Goal: Information Seeking & Learning: Learn about a topic

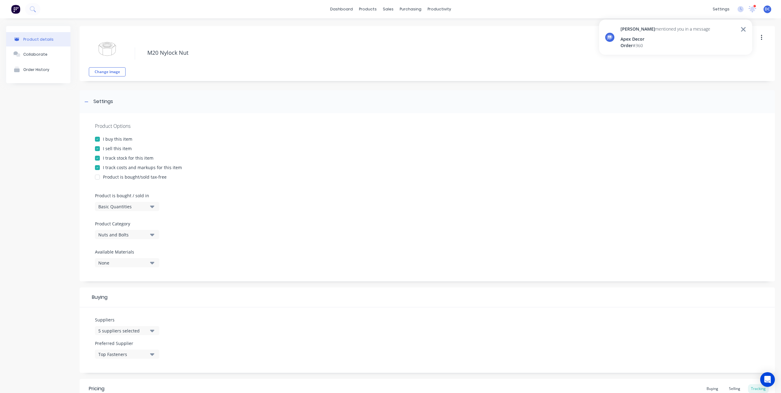
click at [745, 32] on icon at bounding box center [743, 29] width 6 height 7
click at [376, 29] on div "Product Catalogue" at bounding box center [395, 30] width 38 height 6
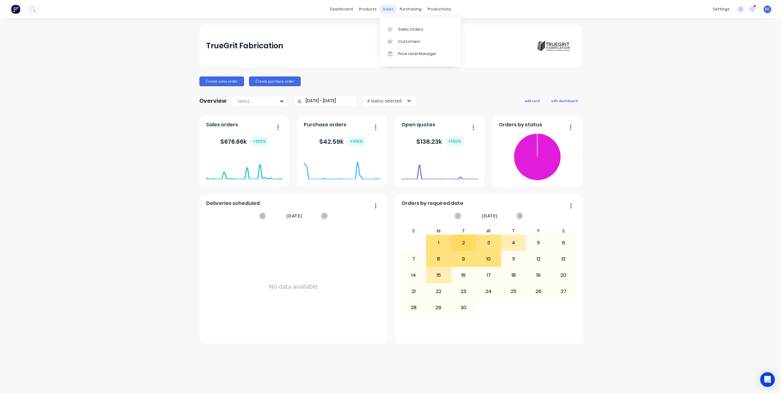
click at [389, 5] on div "sales" at bounding box center [388, 9] width 17 height 9
click at [401, 35] on link "Sales Orders" at bounding box center [420, 29] width 81 height 12
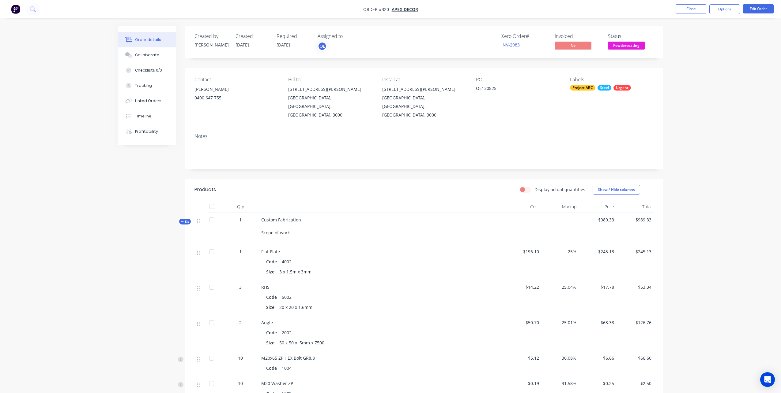
click at [20, 9] on img "button" at bounding box center [15, 9] width 9 height 9
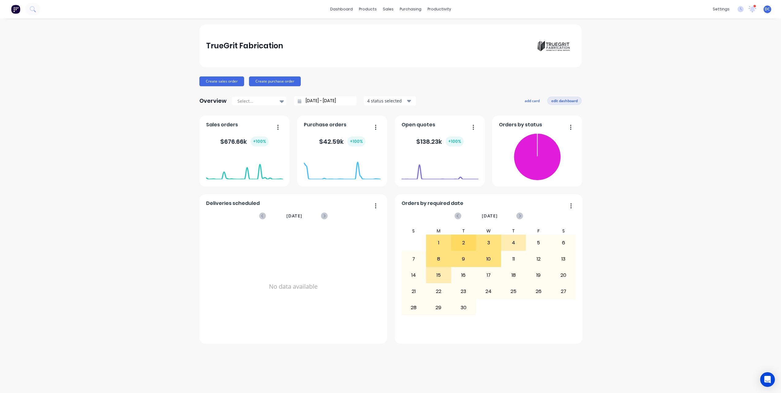
click at [559, 102] on button "edit dashboard" at bounding box center [564, 101] width 34 height 8
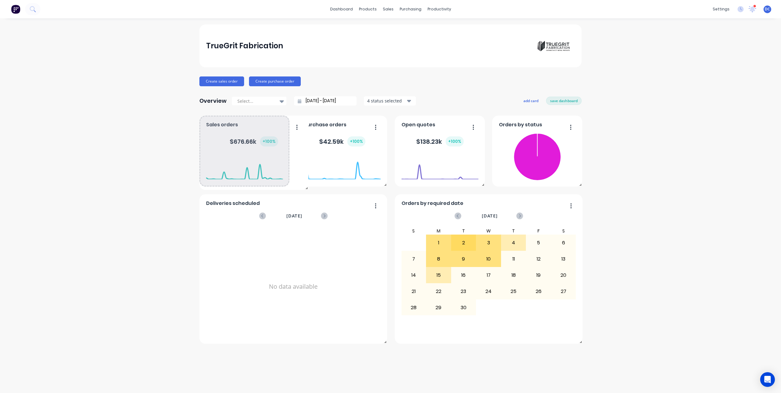
drag, startPoint x: 285, startPoint y: 183, endPoint x: 304, endPoint y: 187, distance: 19.3
click at [304, 187] on span at bounding box center [305, 187] width 6 height 6
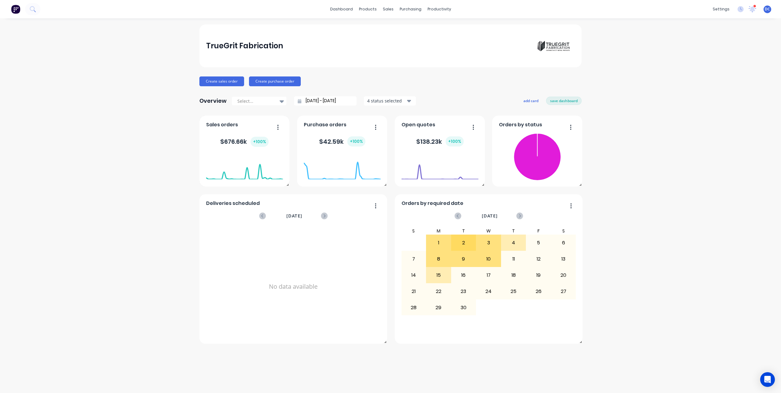
drag, startPoint x: 262, startPoint y: 156, endPoint x: 256, endPoint y: 140, distance: 17.6
click at [555, 100] on button "save dashboard" at bounding box center [564, 101] width 36 height 8
click at [529, 100] on button "add card" at bounding box center [532, 101] width 23 height 8
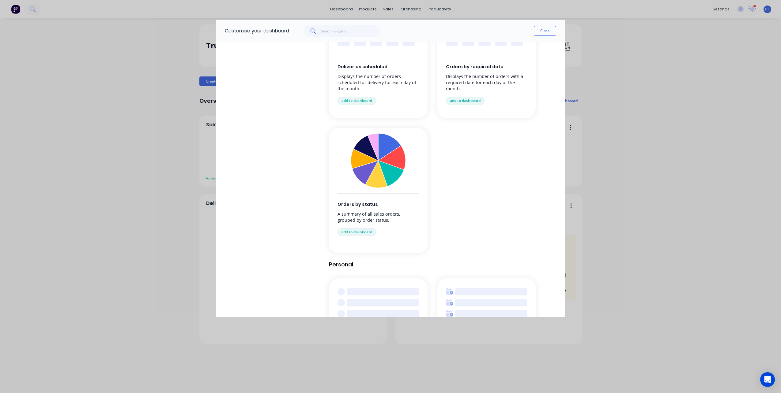
scroll to position [602, 0]
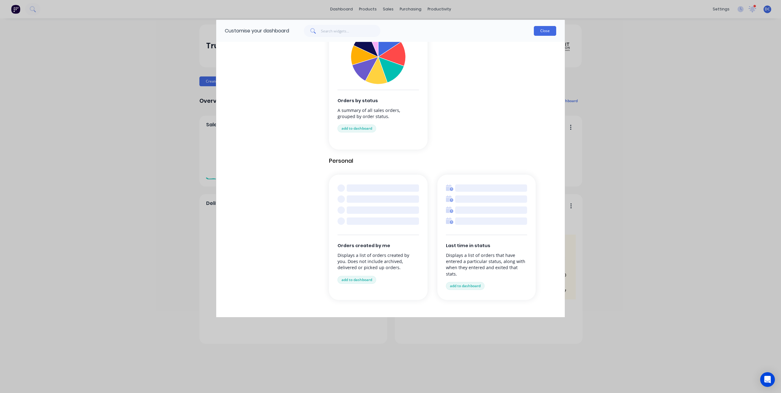
click at [543, 31] on button "Close" at bounding box center [545, 31] width 22 height 10
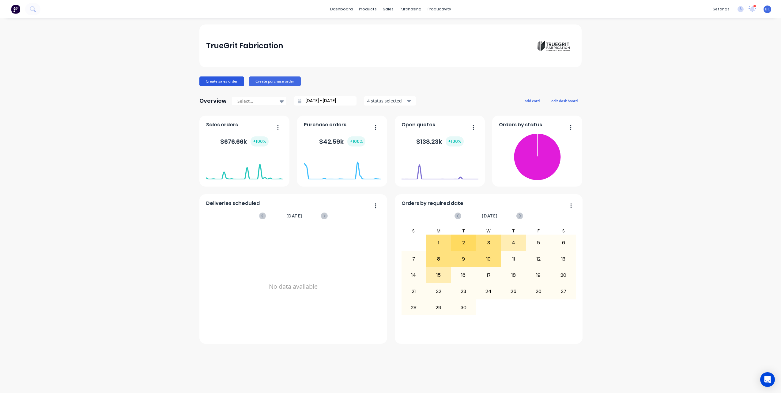
click at [218, 81] on button "Create sales order" at bounding box center [221, 82] width 45 height 10
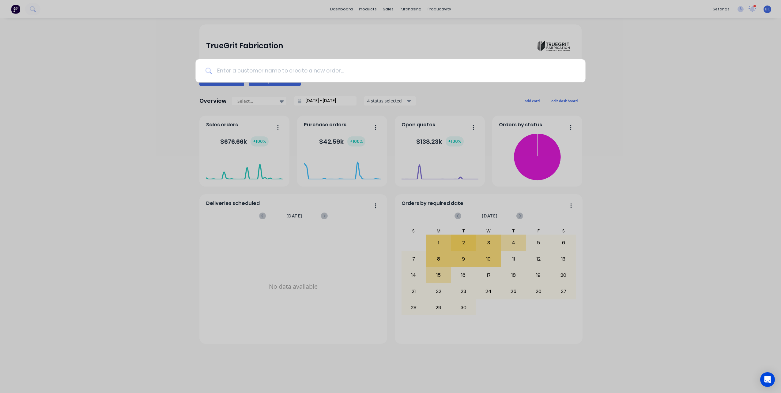
click at [238, 74] on input at bounding box center [393, 70] width 363 height 23
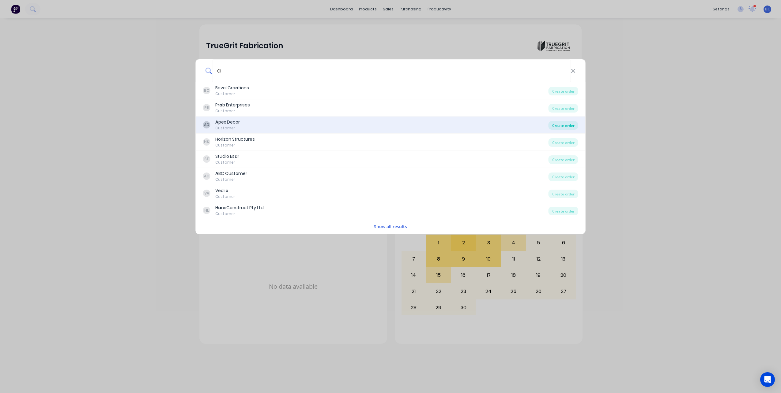
type input "a"
click at [562, 127] on div "Create order" at bounding box center [563, 125] width 30 height 9
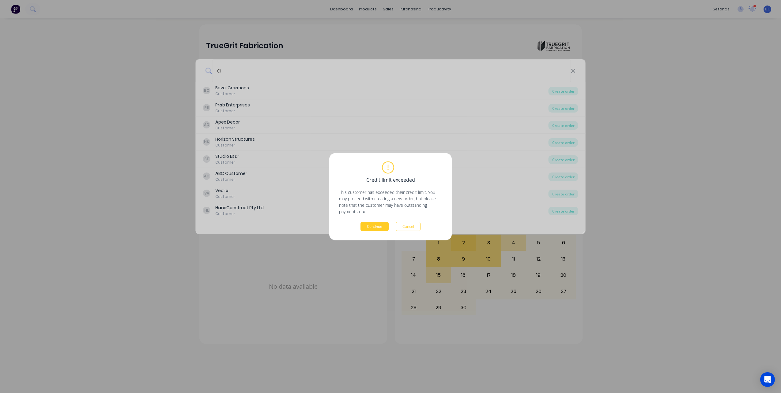
click at [375, 231] on button "Continue" at bounding box center [374, 226] width 28 height 9
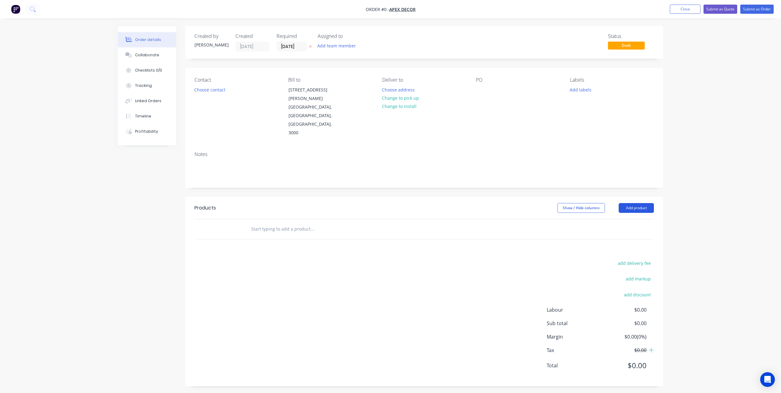
click at [641, 203] on button "Add product" at bounding box center [636, 208] width 35 height 10
click at [617, 317] on div "Import products" at bounding box center [624, 321] width 47 height 9
click at [620, 244] on div "Basic products" at bounding box center [624, 248] width 47 height 9
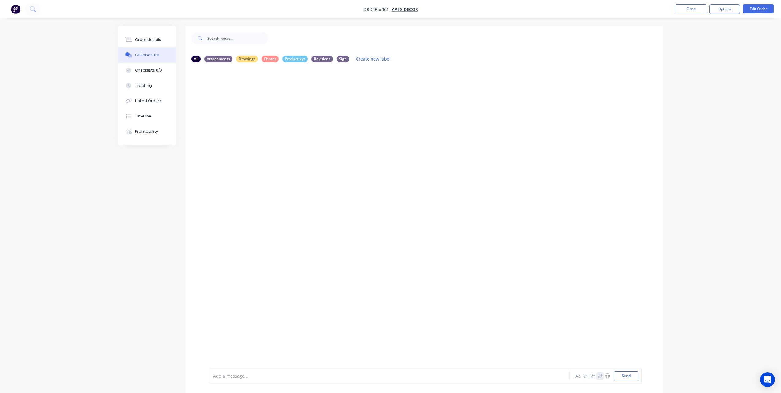
click at [600, 375] on icon "button" at bounding box center [599, 376] width 3 height 4
click at [591, 376] on icon "button" at bounding box center [592, 376] width 5 height 4
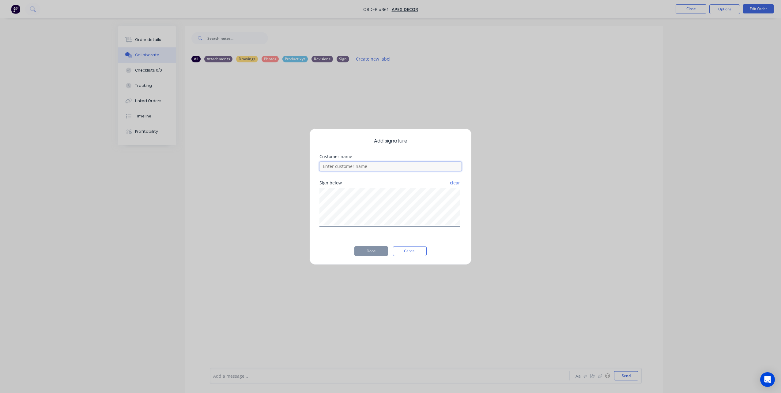
click at [412, 164] on input at bounding box center [390, 166] width 142 height 9
type input "[PERSON_NAME]"
click at [381, 252] on button "Done" at bounding box center [371, 252] width 34 height 10
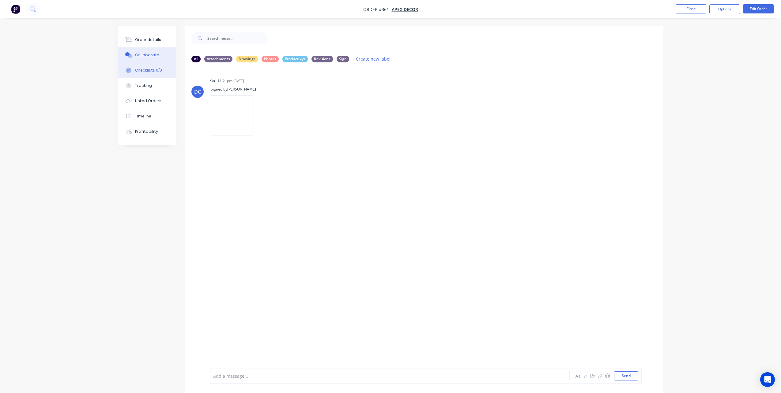
click at [158, 71] on div "Checklists 0/0" at bounding box center [148, 71] width 27 height 6
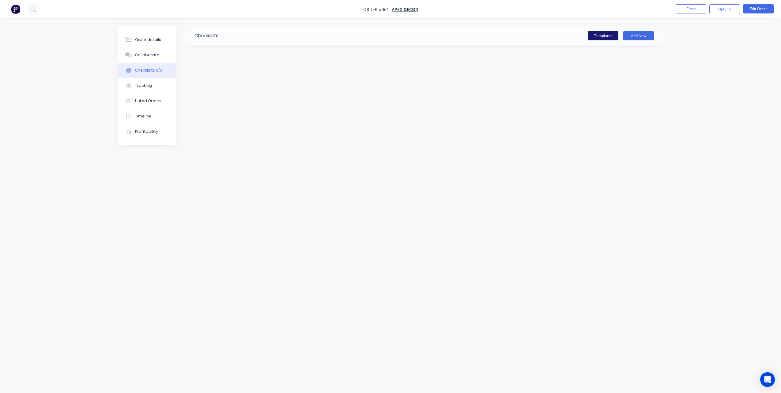
click at [594, 38] on button "Templates" at bounding box center [603, 35] width 31 height 9
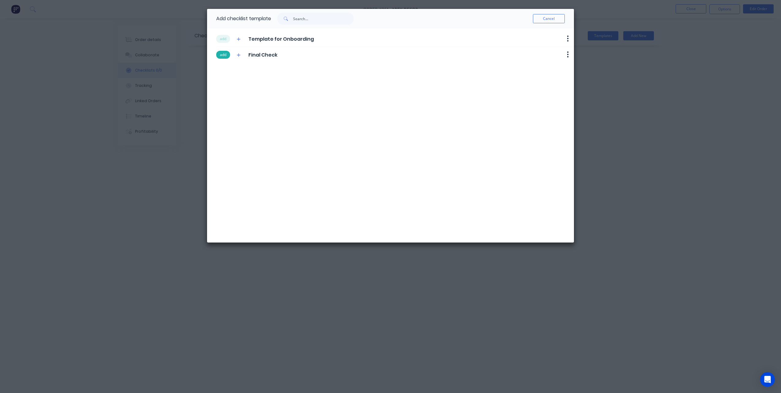
click at [222, 57] on button "add" at bounding box center [223, 55] width 14 height 8
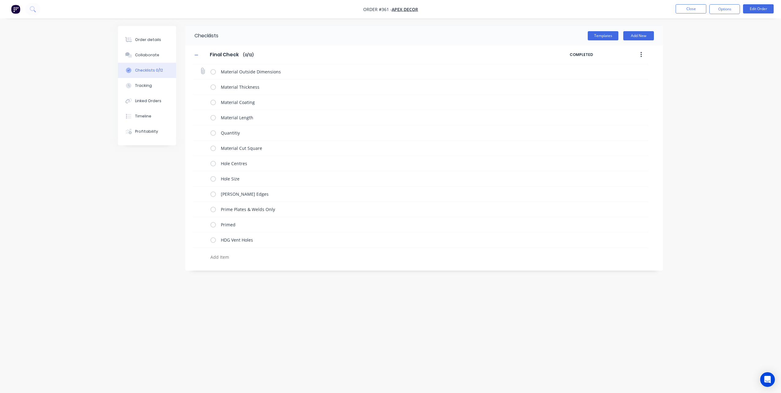
click at [213, 71] on label at bounding box center [213, 72] width 6 height 6
click at [0, 0] on input "checkbox" at bounding box center [0, 0] width 0 height 0
click at [213, 88] on label at bounding box center [213, 87] width 6 height 6
click at [0, 0] on input "checkbox" at bounding box center [0, 0] width 0 height 0
click at [213, 102] on label at bounding box center [213, 102] width 6 height 6
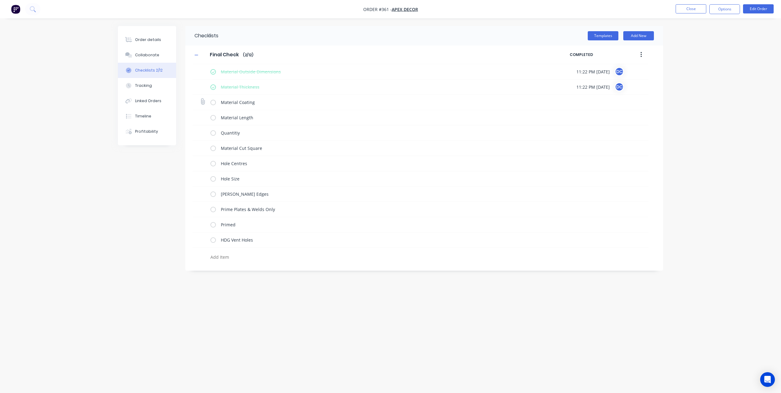
click at [0, 0] on input "checkbox" at bounding box center [0, 0] width 0 height 0
click at [214, 119] on label at bounding box center [213, 118] width 6 height 6
click at [0, 0] on input "checkbox" at bounding box center [0, 0] width 0 height 0
type textarea "x"
click at [143, 91] on button "Tracking" at bounding box center [147, 85] width 58 height 15
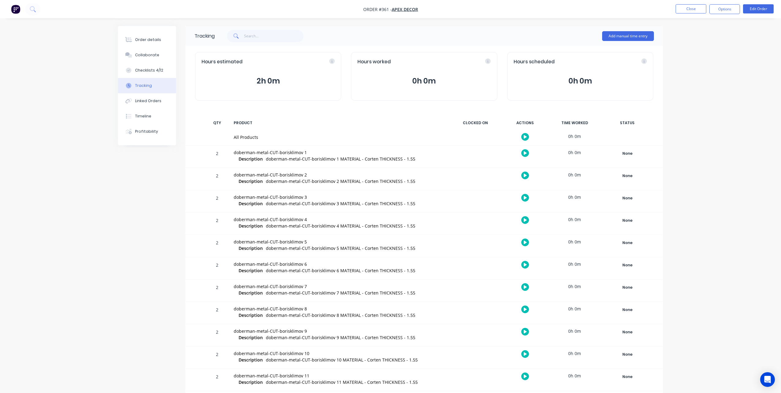
click at [521, 137] on div at bounding box center [525, 137] width 46 height 15
click at [523, 137] on button "button" at bounding box center [525, 137] width 8 height 8
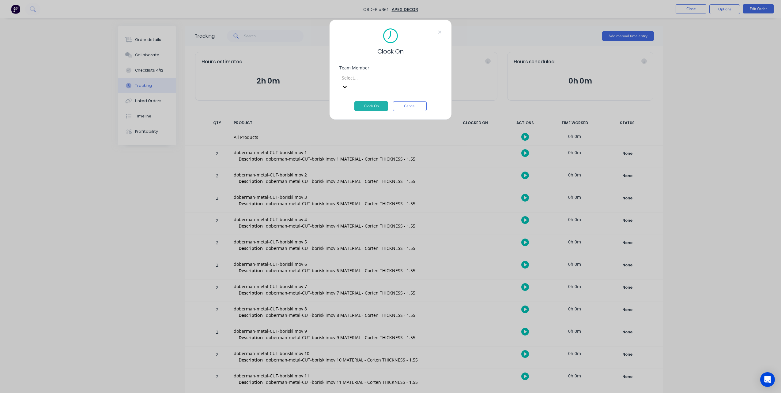
click at [363, 78] on div at bounding box center [385, 78] width 88 height 8
click at [364, 101] on button "Clock On" at bounding box center [371, 106] width 34 height 10
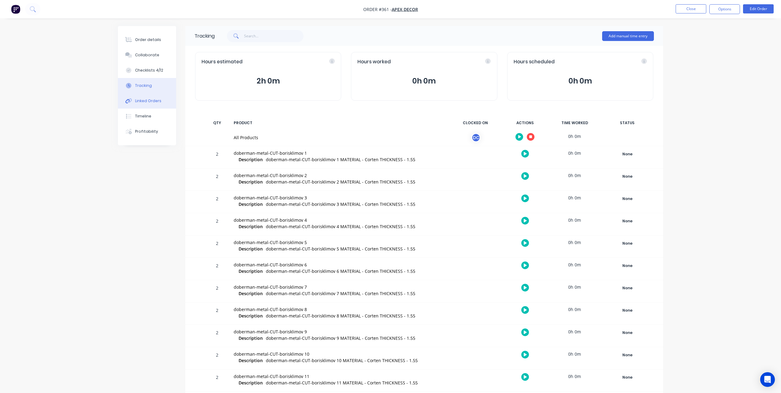
click at [144, 104] on button "Linked Orders" at bounding box center [147, 100] width 58 height 15
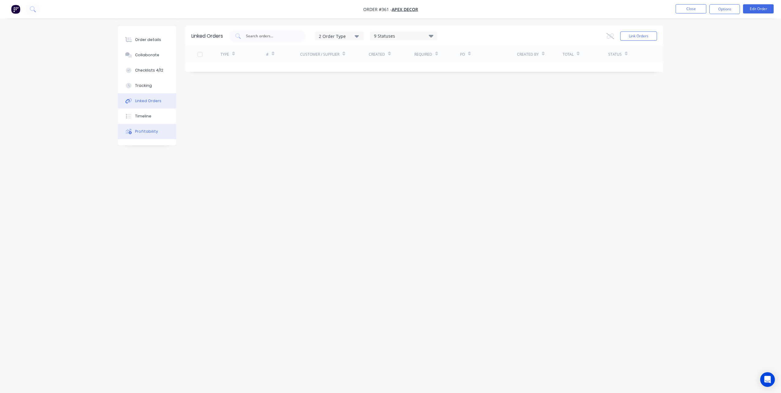
click at [156, 130] on button "Profitability" at bounding box center [147, 131] width 58 height 15
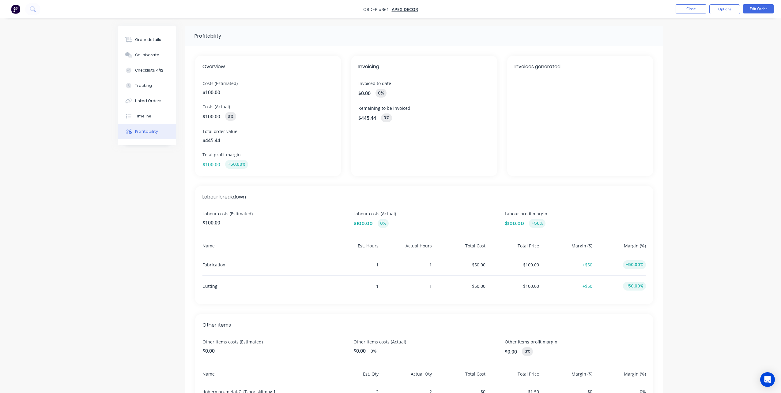
click at [18, 6] on img "button" at bounding box center [15, 9] width 9 height 9
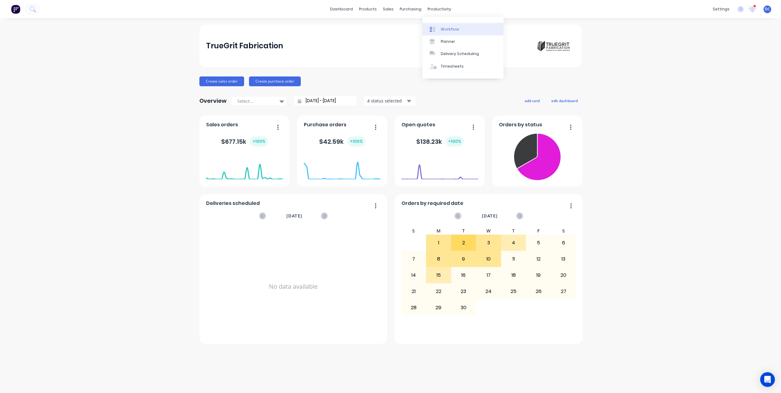
click at [448, 30] on div "Workflow" at bounding box center [450, 30] width 18 height 6
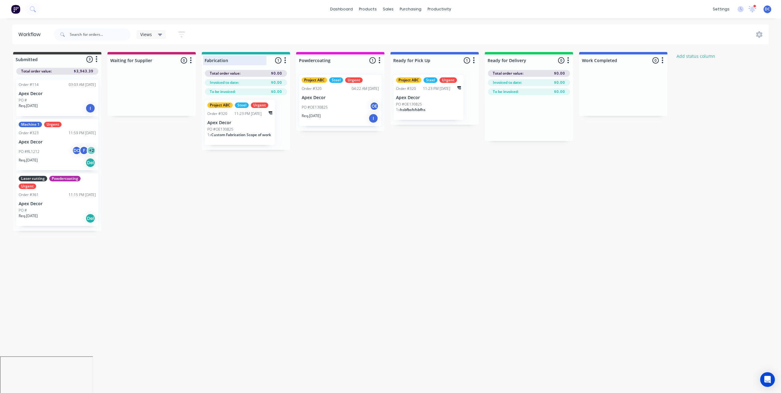
click at [228, 61] on div at bounding box center [246, 61] width 88 height 12
drag, startPoint x: 232, startPoint y: 61, endPoint x: 204, endPoint y: 60, distance: 27.9
click at [204, 60] on div "Fabrication" at bounding box center [234, 60] width 63 height 9
click at [195, 126] on div "Submitted 3 Status colour #3A3C3E hex #3A3C3E Save Cancel Summaries Total order…" at bounding box center [417, 141] width 844 height 179
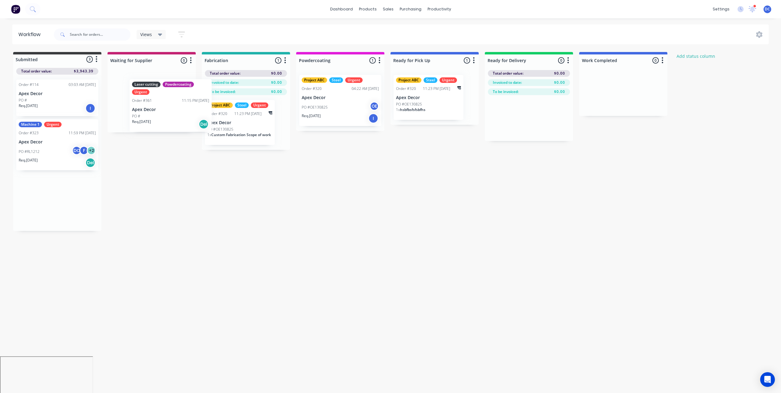
drag, startPoint x: 62, startPoint y: 196, endPoint x: 175, endPoint y: 100, distance: 148.4
click at [175, 100] on div "Submitted 3 Status colour #3A3C3E hex #3A3C3E Save Cancel Summaries Total order…" at bounding box center [417, 141] width 844 height 179
click at [193, 60] on button "button" at bounding box center [190, 60] width 7 height 7
click at [179, 84] on button "Notifications" at bounding box center [163, 84] width 61 height 10
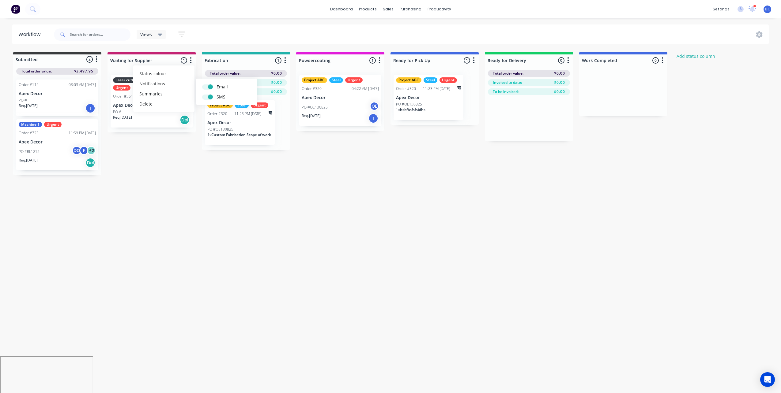
click at [192, 206] on div "Workflow Views Save new view None (Default) edit AA Steelworks edit Allannah's …" at bounding box center [390, 202] width 781 height 357
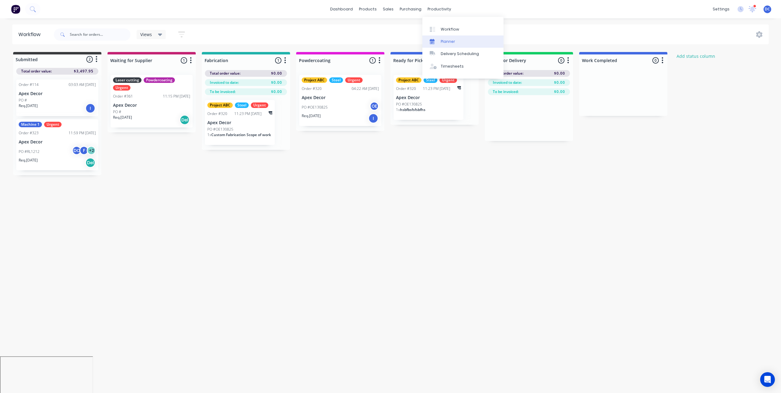
click at [449, 43] on div "Planner" at bounding box center [448, 42] width 14 height 6
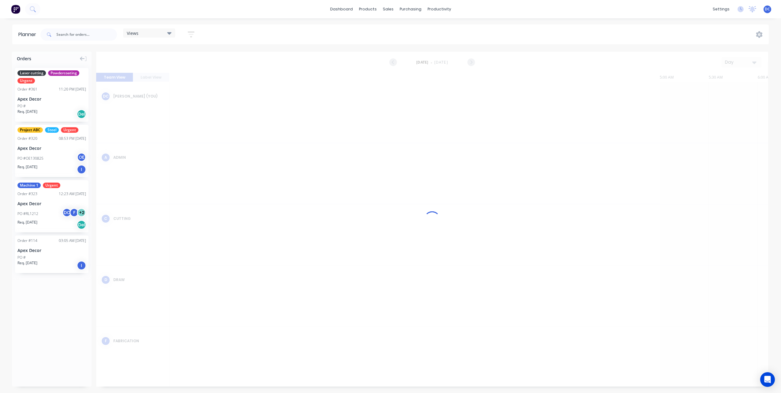
scroll to position [0, 882]
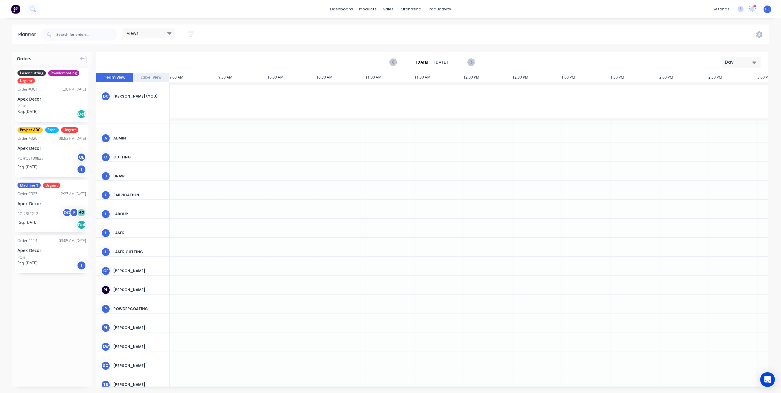
click at [733, 64] on div "Day" at bounding box center [739, 62] width 28 height 6
click at [731, 90] on div "Week" at bounding box center [730, 91] width 61 height 12
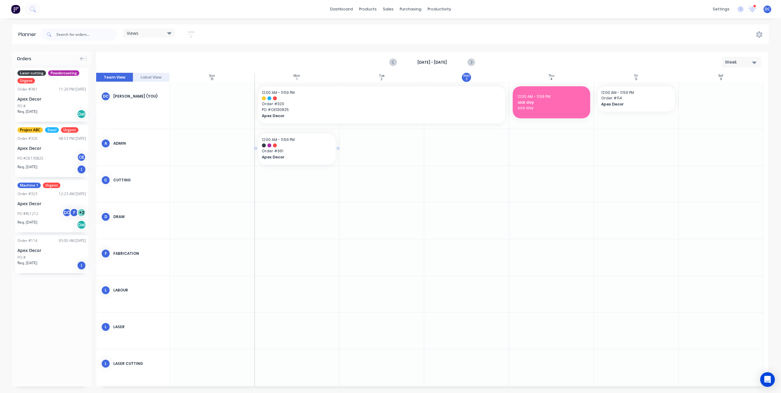
drag, startPoint x: 54, startPoint y: 108, endPoint x: 277, endPoint y: 142, distance: 226.1
drag, startPoint x: 337, startPoint y: 149, endPoint x: 386, endPoint y: 154, distance: 49.8
click at [739, 60] on div "Week" at bounding box center [739, 62] width 28 height 6
click at [728, 100] on div "Month" at bounding box center [730, 103] width 61 height 12
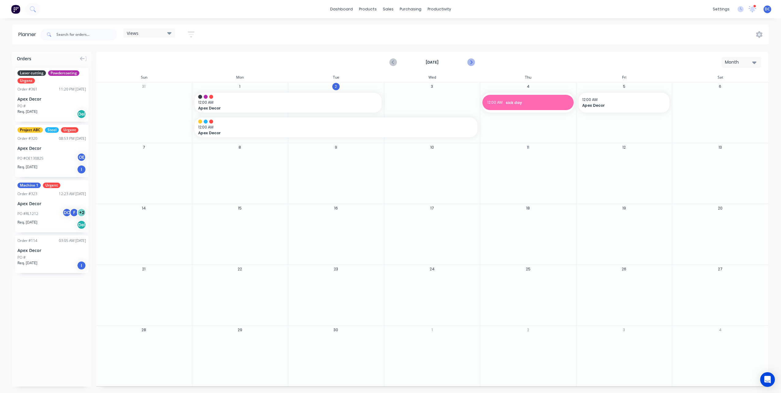
click at [471, 62] on icon "Next page" at bounding box center [470, 62] width 3 height 5
click at [764, 374] on div "Open Intercom Messenger" at bounding box center [767, 380] width 15 height 15
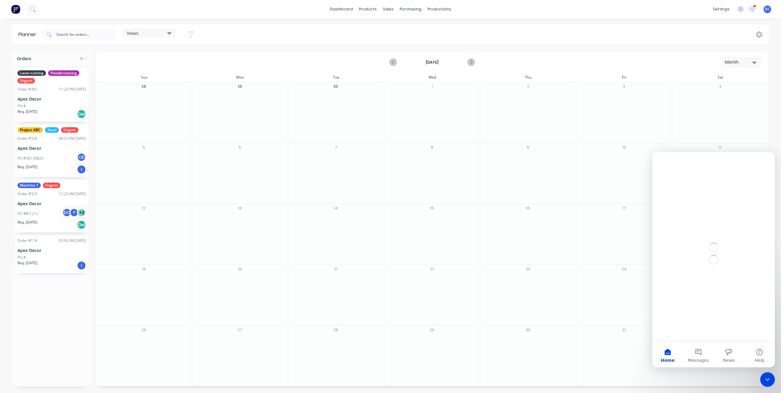
scroll to position [0, 0]
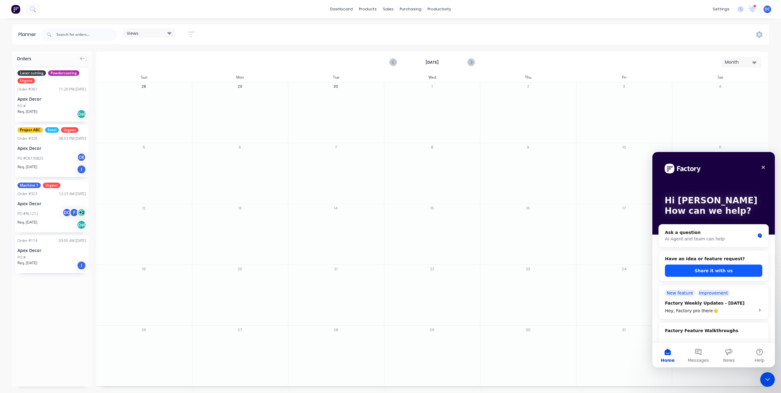
click at [722, 273] on button "Share it with us" at bounding box center [713, 271] width 97 height 12
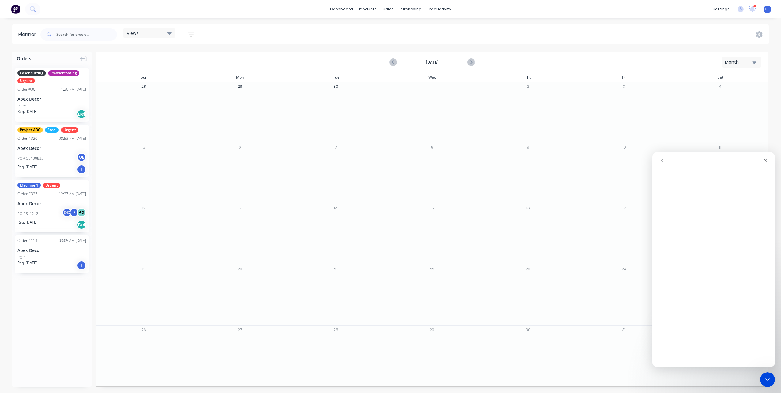
click at [665, 157] on button "go back" at bounding box center [662, 161] width 12 height 12
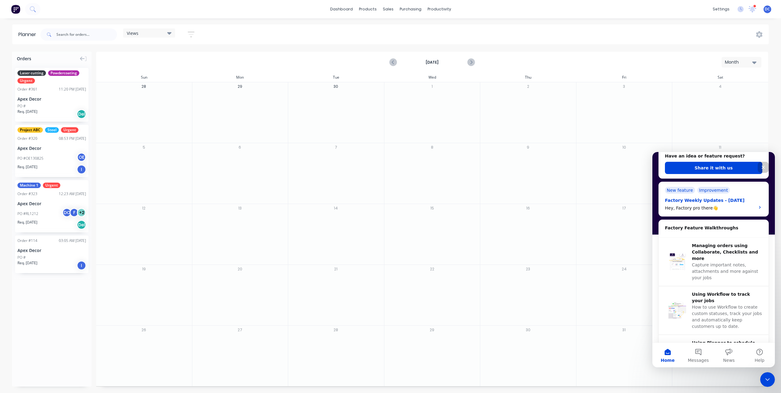
scroll to position [118, 0]
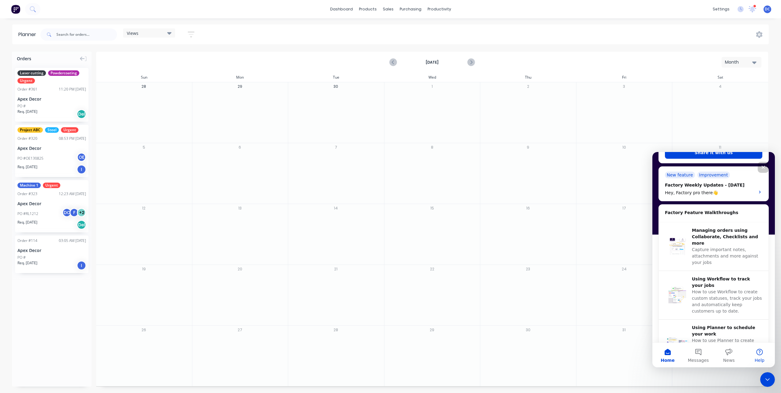
click at [758, 355] on button "Help" at bounding box center [759, 355] width 31 height 24
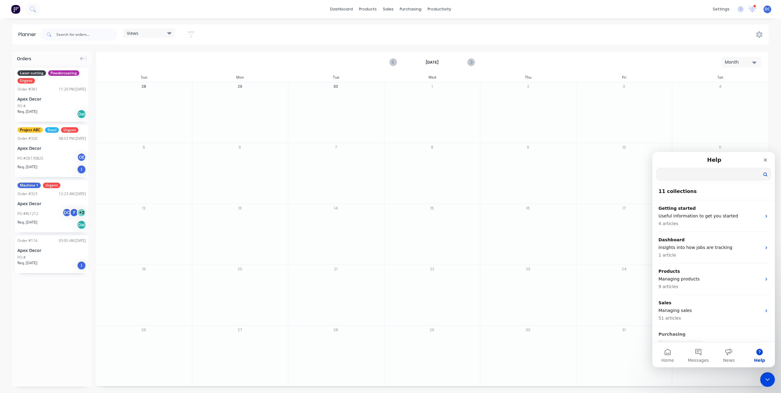
click at [701, 173] on input "Search for help" at bounding box center [714, 174] width 114 height 12
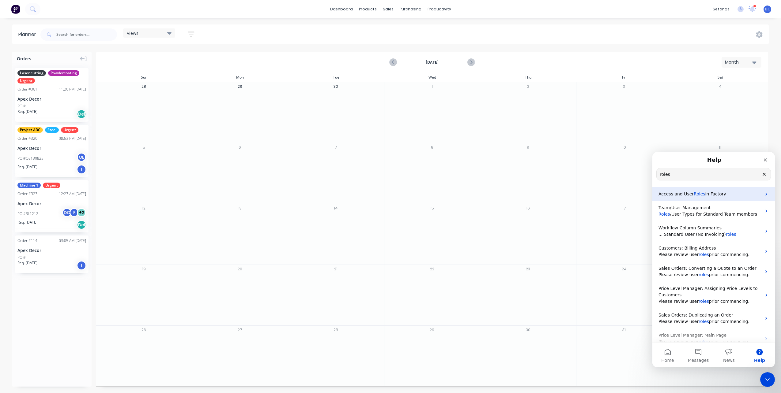
type input "roles"
click at [714, 189] on div "Access and User Roles in Factory" at bounding box center [713, 194] width 122 height 14
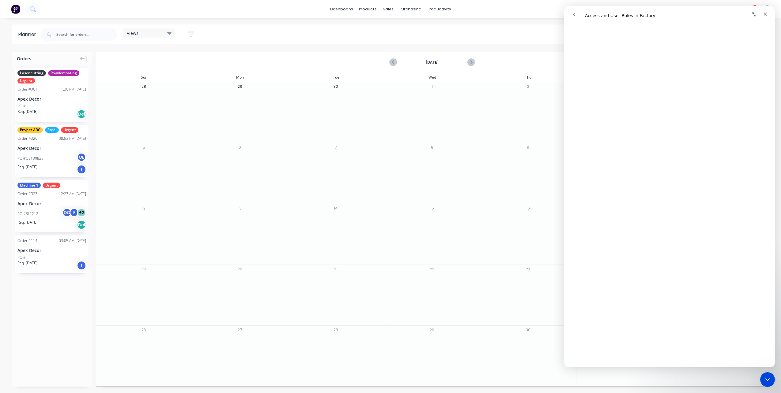
scroll to position [110, 0]
click at [765, 15] on icon "Close" at bounding box center [765, 14] width 5 height 5
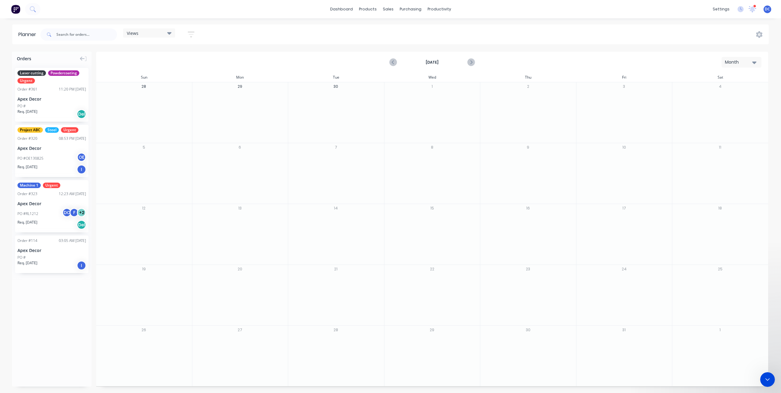
scroll to position [0, 0]
click at [15, 13] on img at bounding box center [15, 9] width 9 height 9
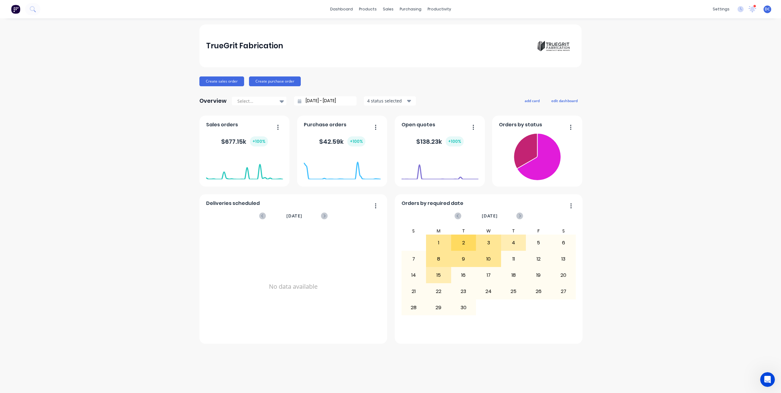
click at [768, 9] on span "DC" at bounding box center [767, 9] width 5 height 6
click at [720, 77] on div "Sign out" at bounding box center [715, 77] width 17 height 6
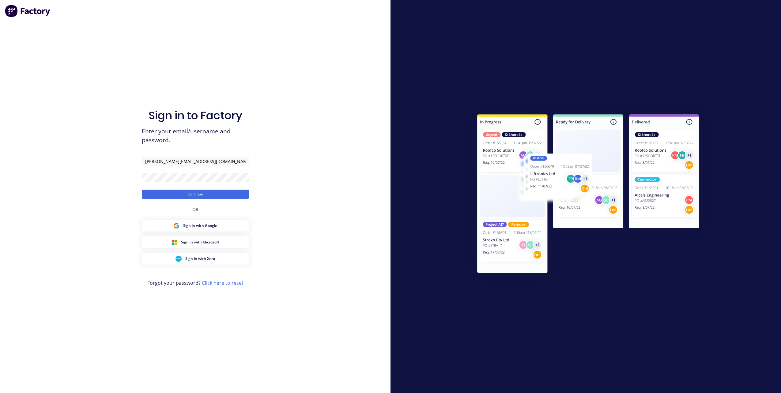
type input "[PERSON_NAME][EMAIL_ADDRESS][DOMAIN_NAME]"
click at [142, 190] on button "Continue" at bounding box center [195, 194] width 107 height 9
